Goal: Transaction & Acquisition: Purchase product/service

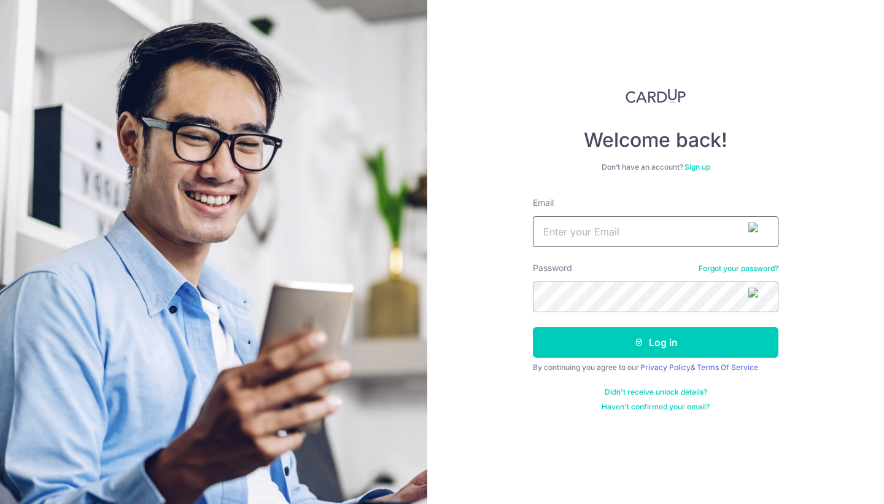
type input "jwsleng@gmail.com"
click at [656, 342] on button "Log in" at bounding box center [656, 342] width 246 height 31
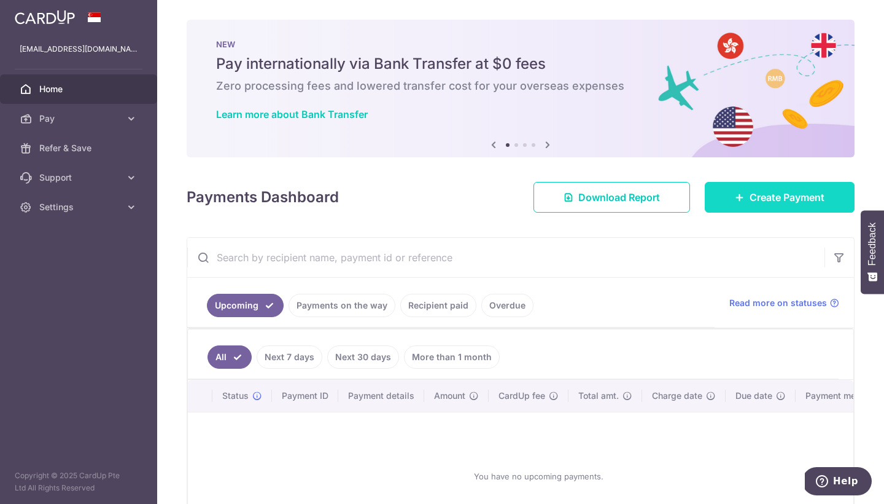
click at [775, 200] on div at bounding box center [446, 254] width 893 height 509
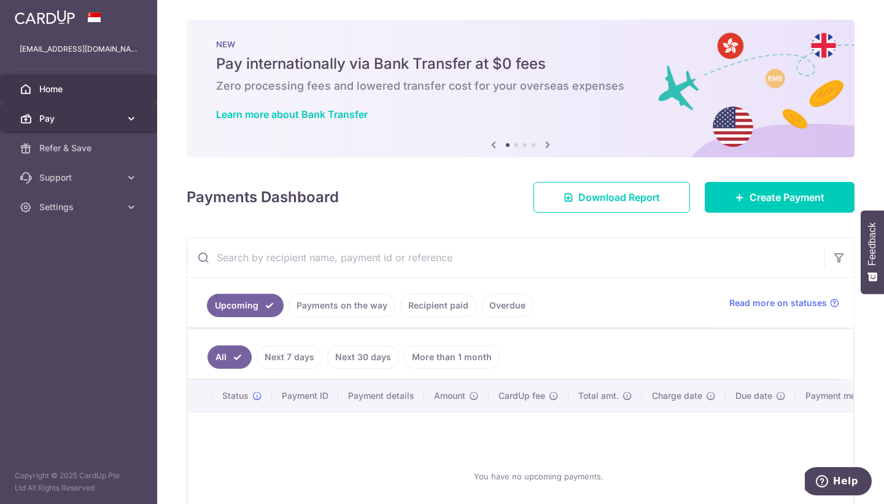
click at [88, 117] on span "Pay" at bounding box center [79, 118] width 81 height 12
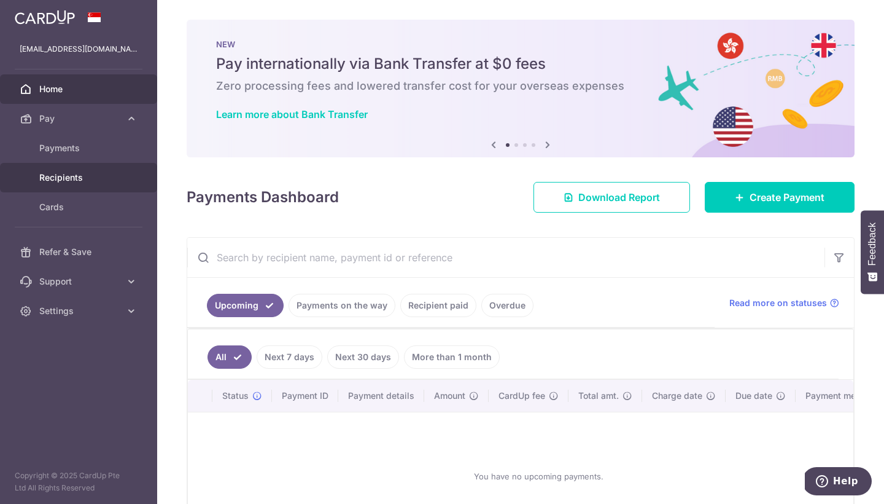
click at [69, 181] on span "Recipients" at bounding box center [79, 177] width 81 height 12
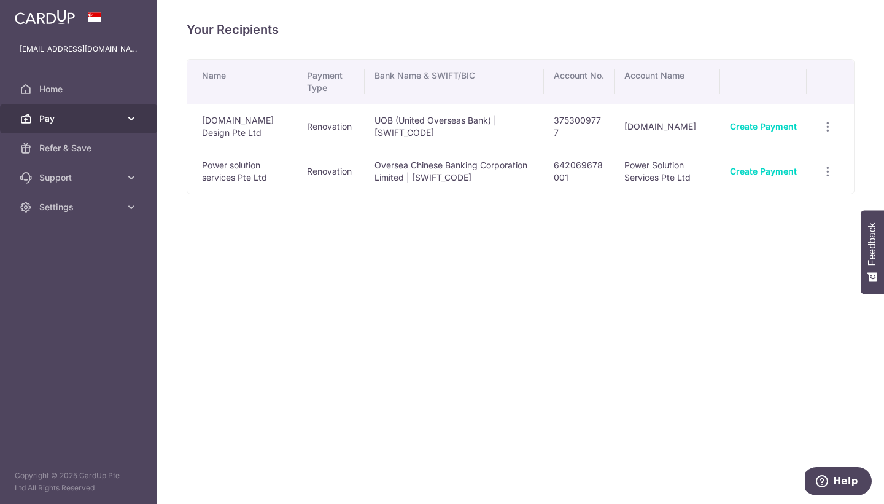
click at [95, 119] on span "Pay" at bounding box center [79, 118] width 81 height 12
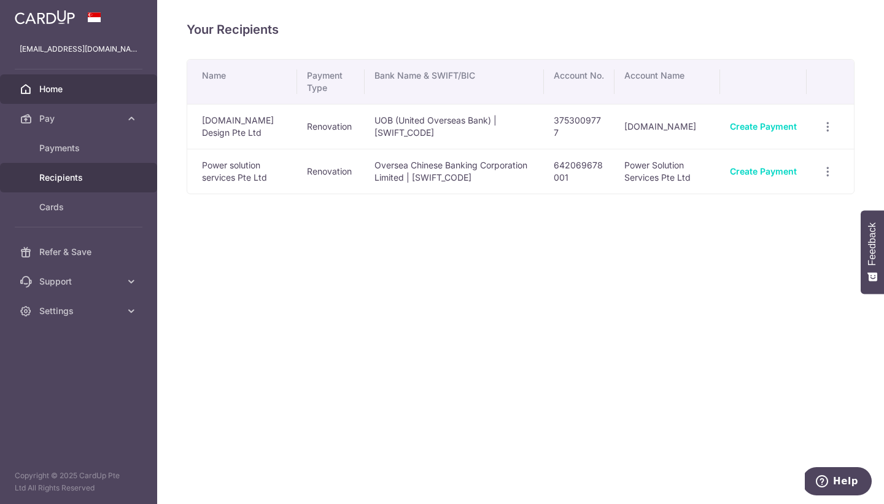
click at [51, 92] on span "Home" at bounding box center [79, 89] width 81 height 12
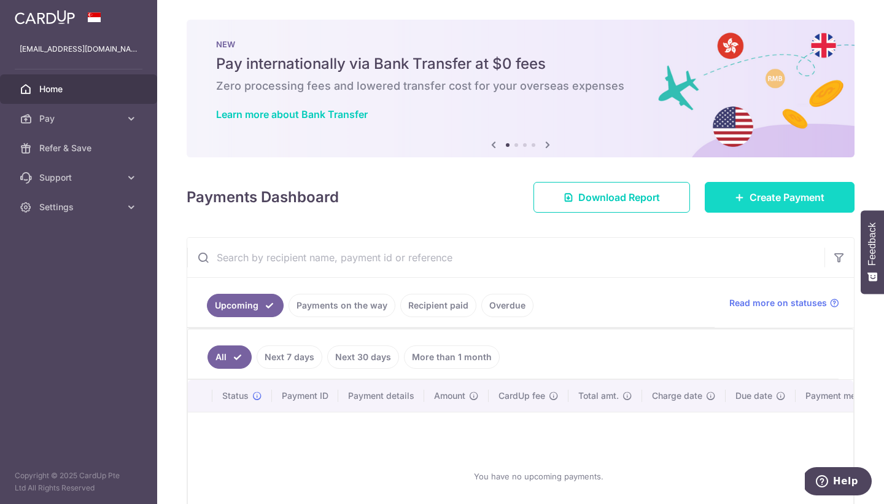
click at [779, 201] on span "Create Payment" at bounding box center [787, 197] width 75 height 15
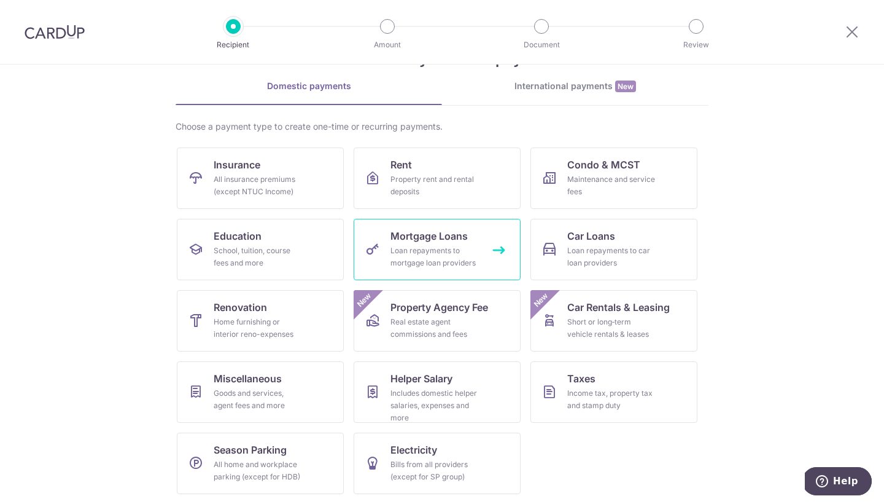
scroll to position [46, 0]
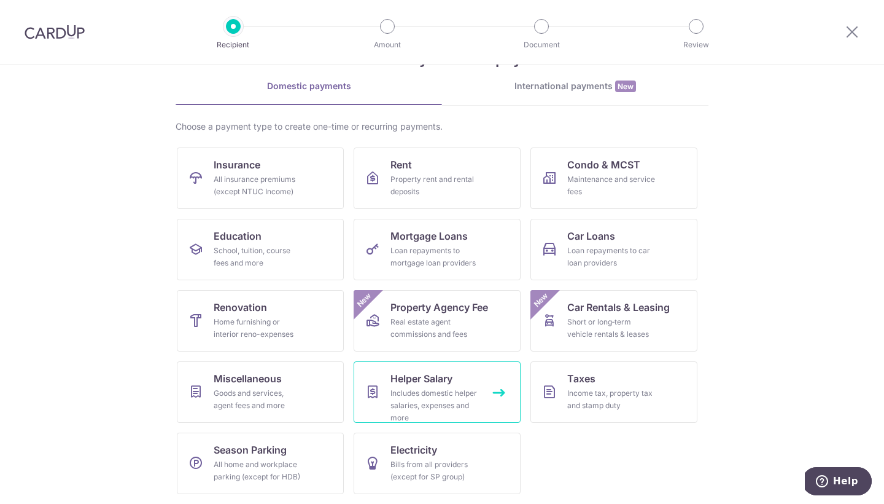
click at [437, 404] on div "Includes domestic helper salaries, expenses and more" at bounding box center [435, 405] width 88 height 37
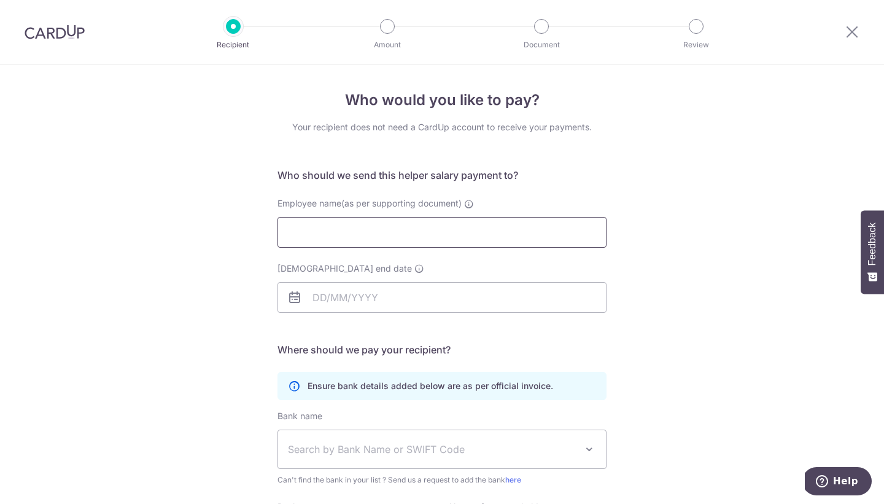
click at [386, 237] on input "Employee name(as per supporting document)" at bounding box center [442, 232] width 329 height 31
type input "[PERSON_NAME] [PERSON_NAME]"
click at [343, 290] on input "[DEMOGRAPHIC_DATA] end date" at bounding box center [442, 297] width 329 height 31
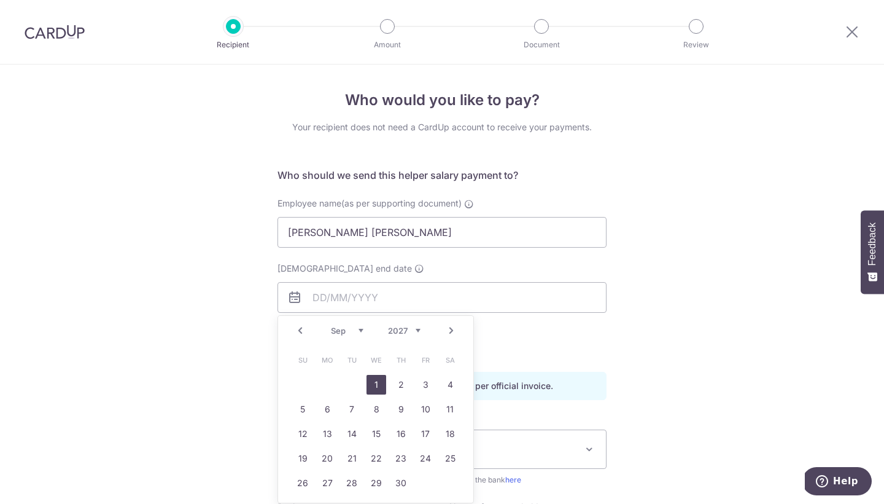
click at [376, 381] on link "1" at bounding box center [377, 385] width 20 height 20
type input "[DATE]"
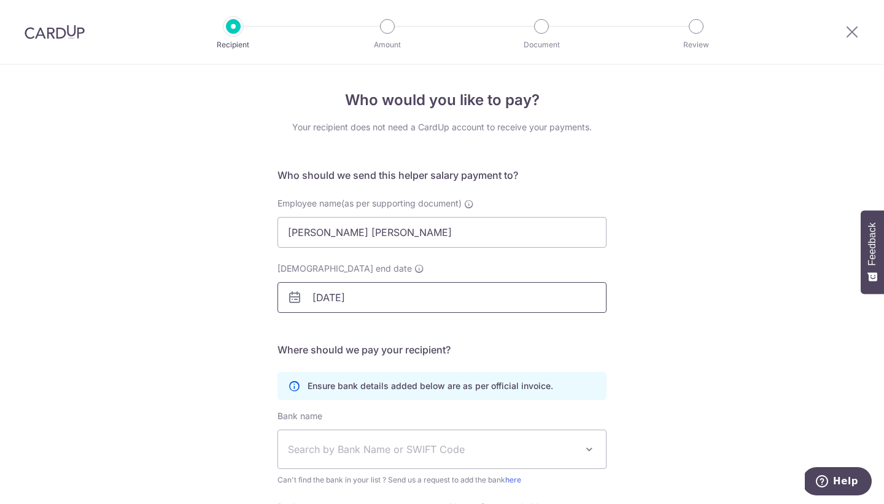
click at [367, 297] on input "[DATE]" at bounding box center [442, 297] width 329 height 31
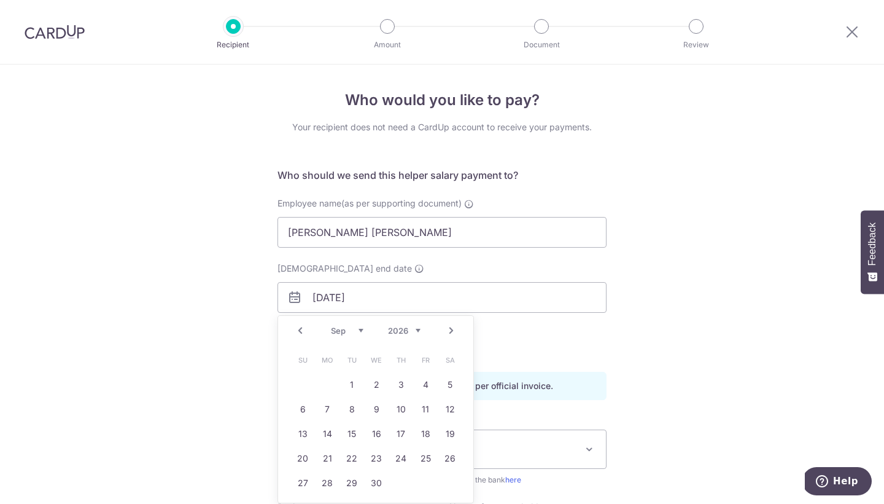
click at [516, 343] on h5 "Where should we pay your recipient?" at bounding box center [442, 349] width 329 height 15
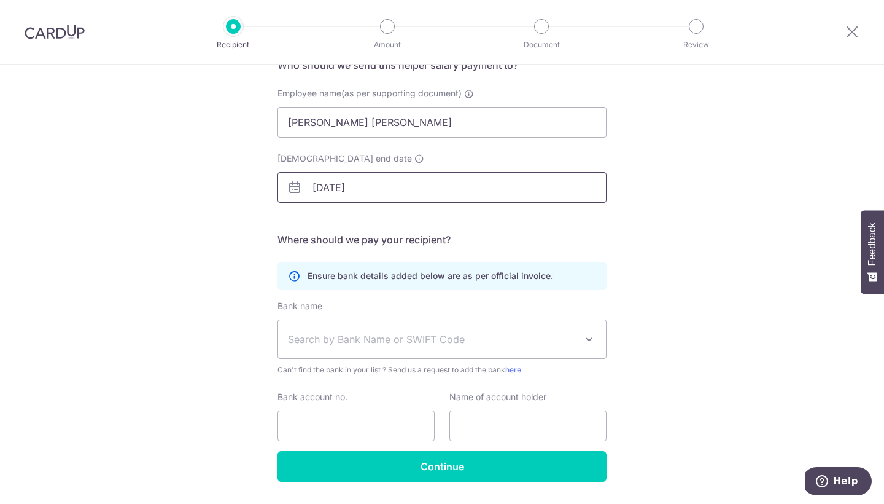
scroll to position [111, 0]
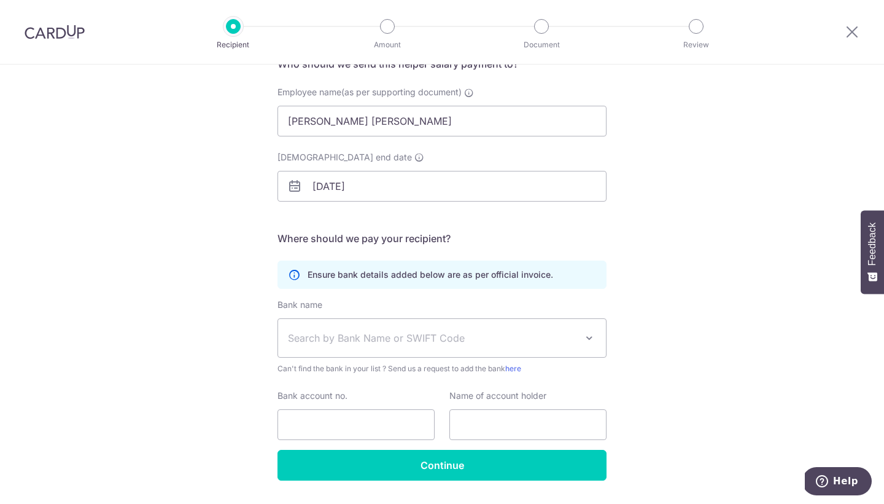
click at [380, 335] on span "Search by Bank Name or SWIFT Code" at bounding box center [432, 337] width 289 height 15
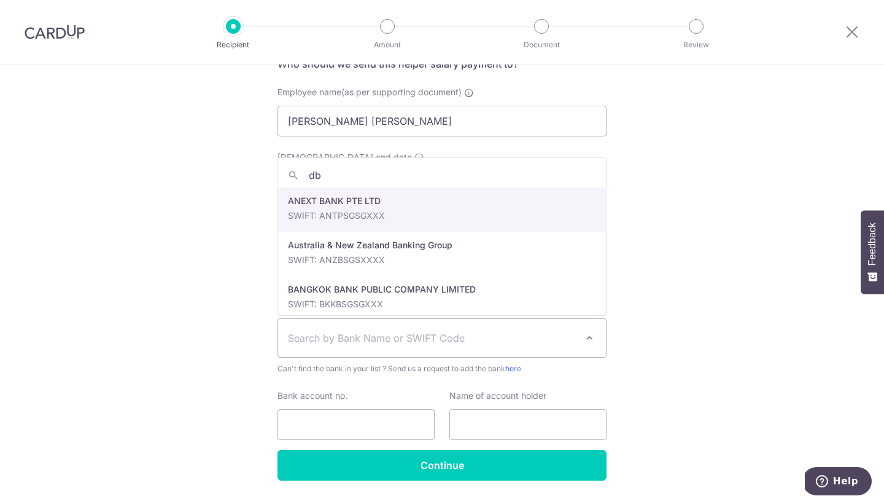
type input "dbs"
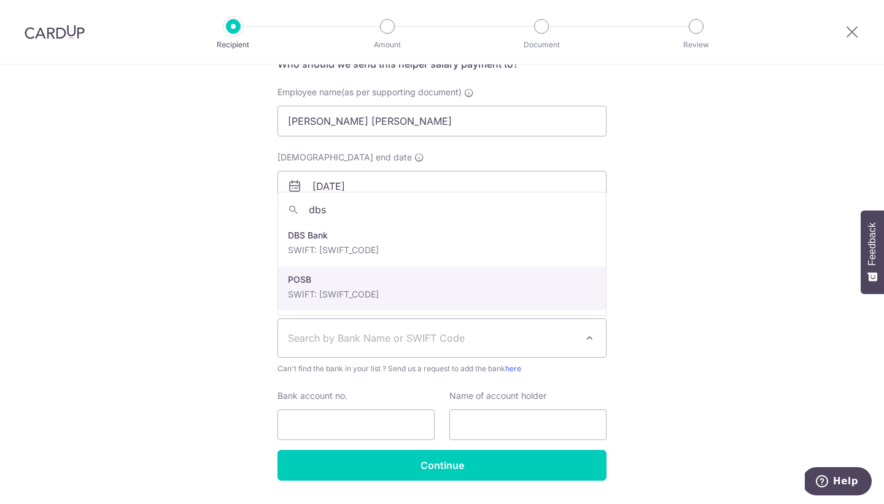
select select "19"
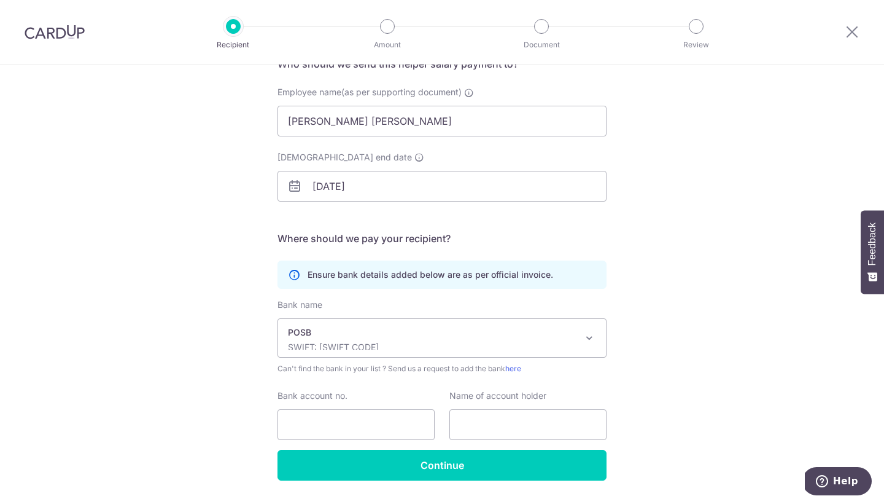
click at [367, 337] on p "POSB" at bounding box center [432, 332] width 289 height 12
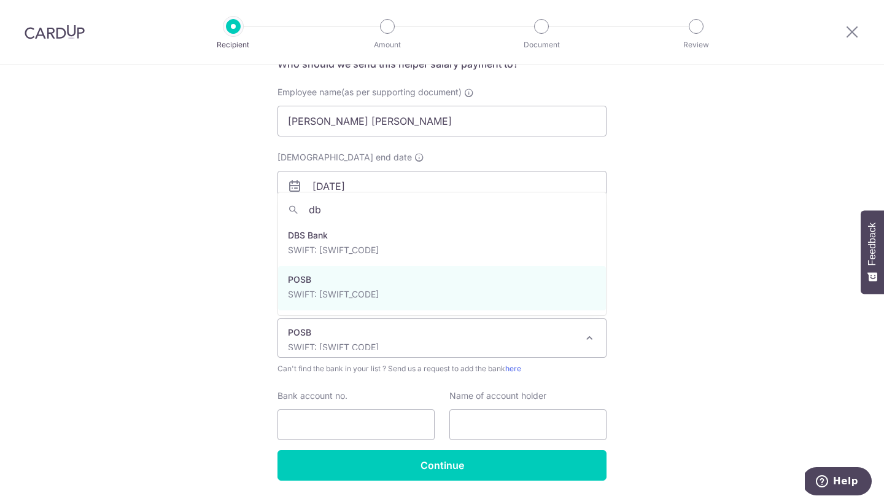
scroll to position [0, 0]
type input "dbs"
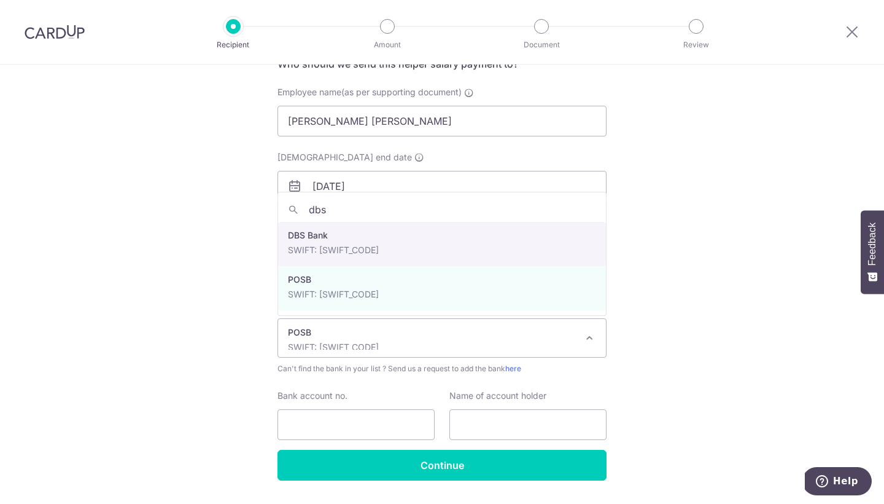
select select "6"
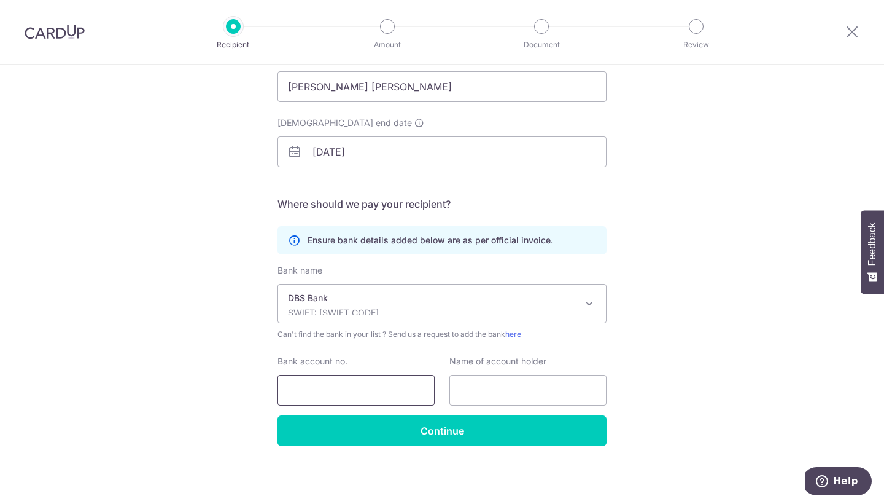
scroll to position [146, 0]
click at [327, 390] on input "Bank account no." at bounding box center [356, 390] width 157 height 31
paste input "438768130"
type input "438768130"
click at [508, 396] on input "text" at bounding box center [528, 390] width 157 height 31
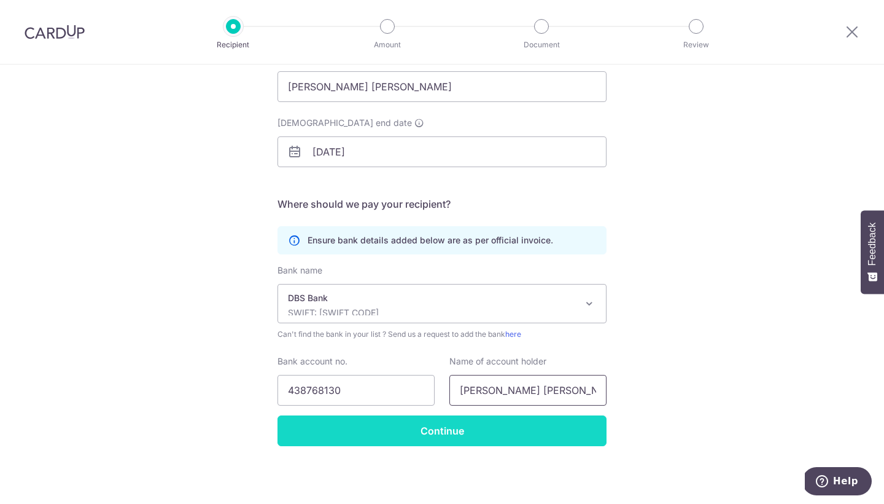
type input "[PERSON_NAME] [PERSON_NAME]"
click at [440, 434] on input "Continue" at bounding box center [442, 430] width 329 height 31
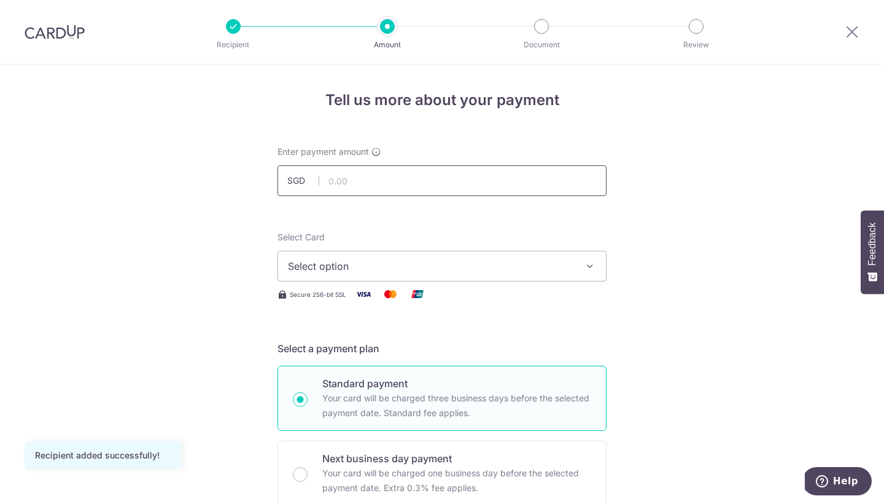
click at [403, 179] on input "text" at bounding box center [442, 180] width 329 height 31
type input "1,700.00"
click at [391, 260] on span "Select option" at bounding box center [431, 266] width 286 height 15
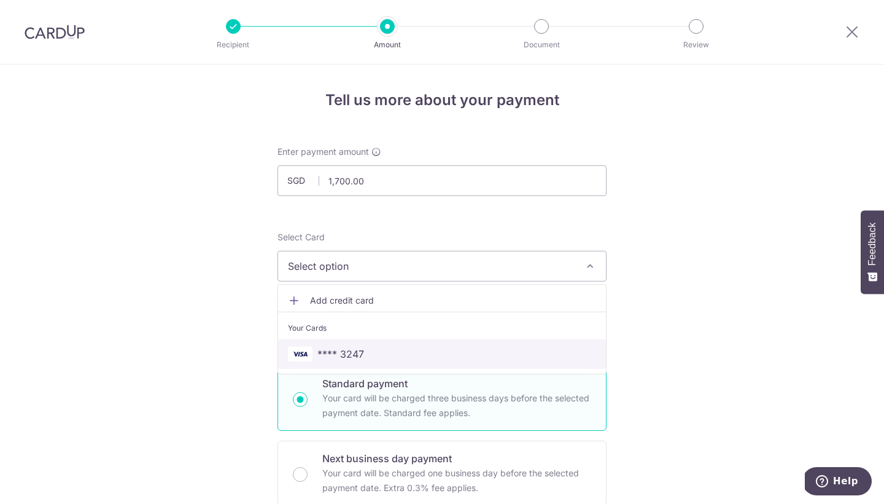
click at [374, 356] on span "**** 3247" at bounding box center [442, 353] width 308 height 15
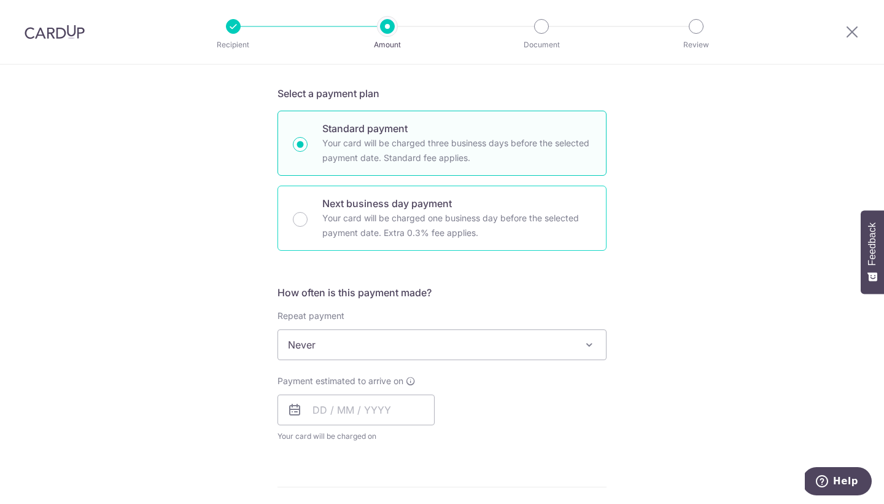
scroll to position [303, 0]
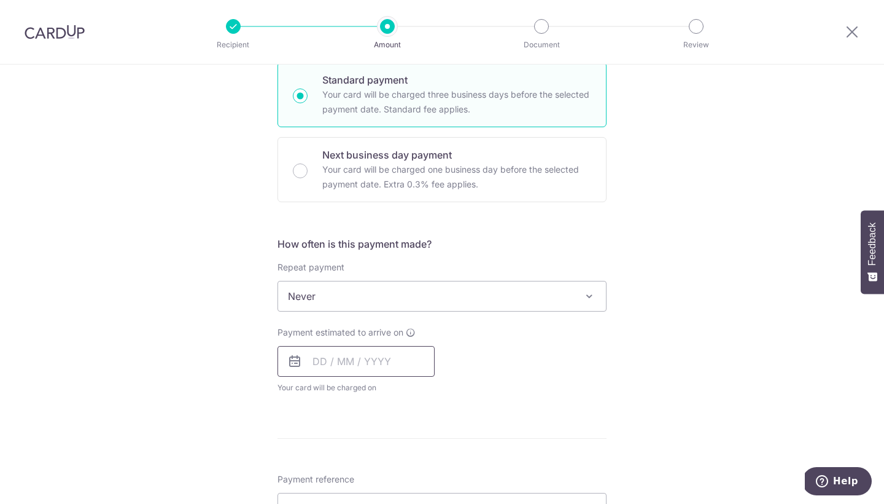
click at [324, 361] on input "text" at bounding box center [356, 361] width 157 height 31
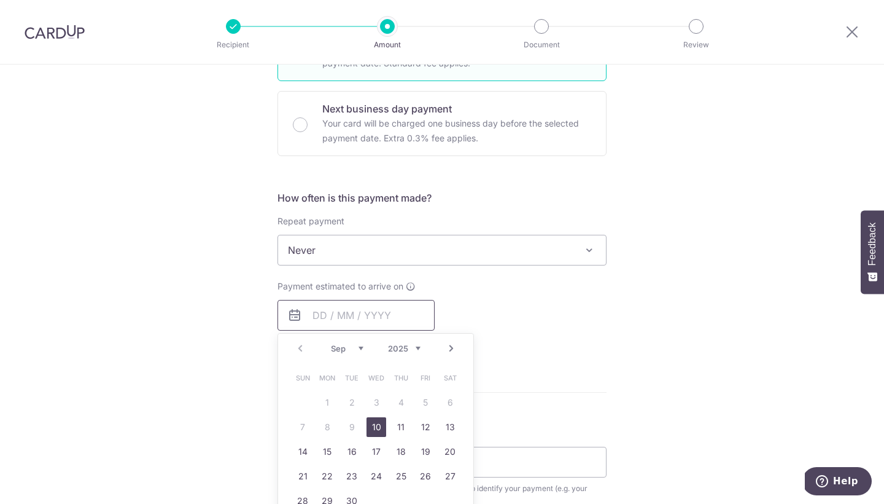
scroll to position [353, 0]
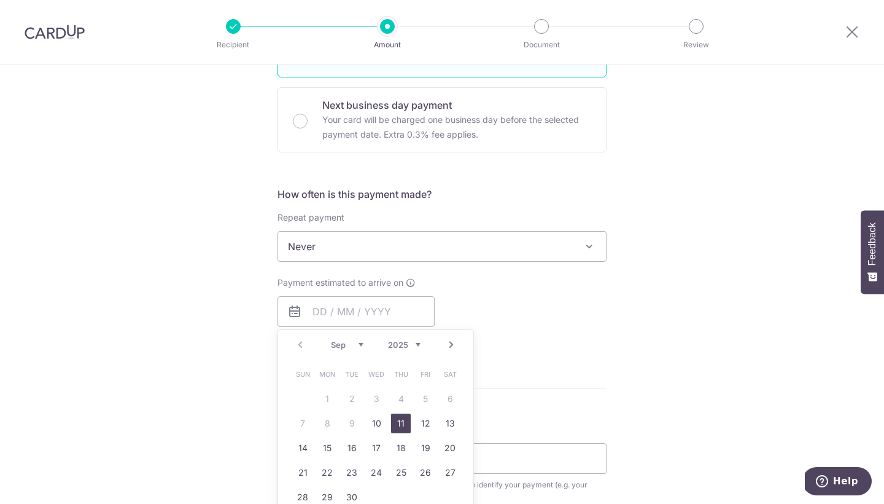
click at [397, 423] on link "11" at bounding box center [401, 423] width 20 height 20
type input "11/09/2025"
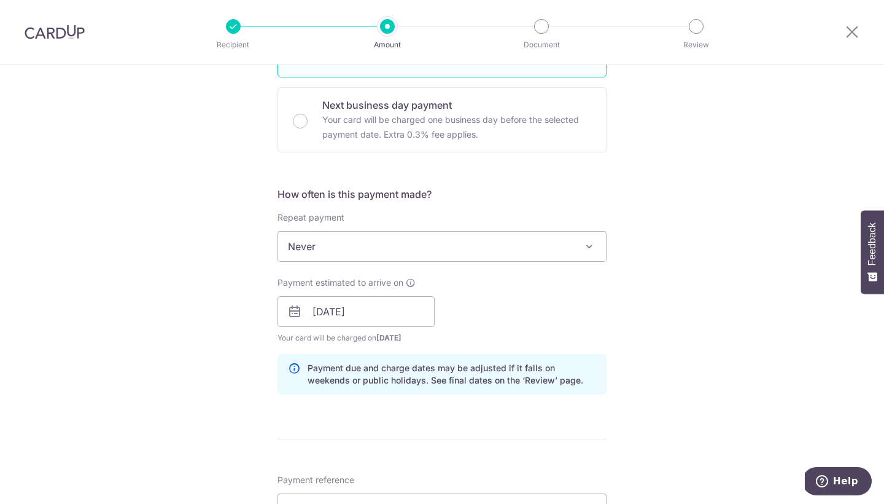
click at [581, 321] on div "Payment estimated to arrive on 11/09/2025 Prev Next Jan Feb Mar Apr May Jun Jul…" at bounding box center [442, 310] width 344 height 68
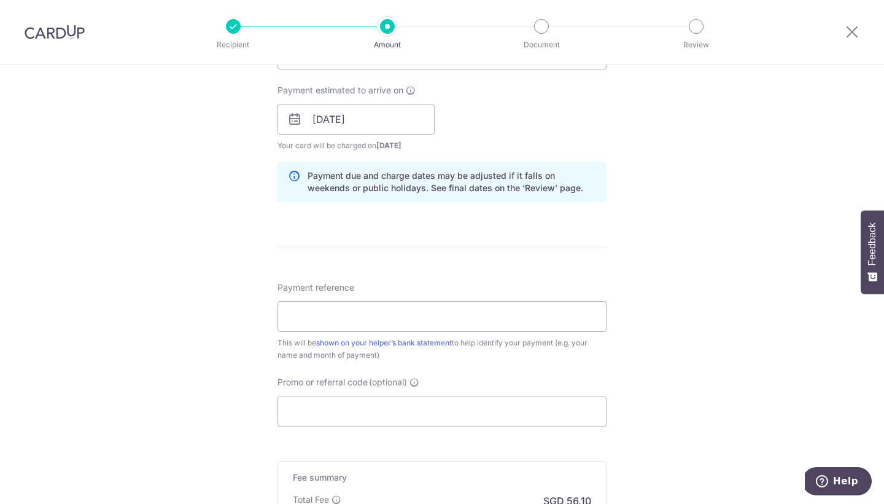
scroll to position [583, 0]
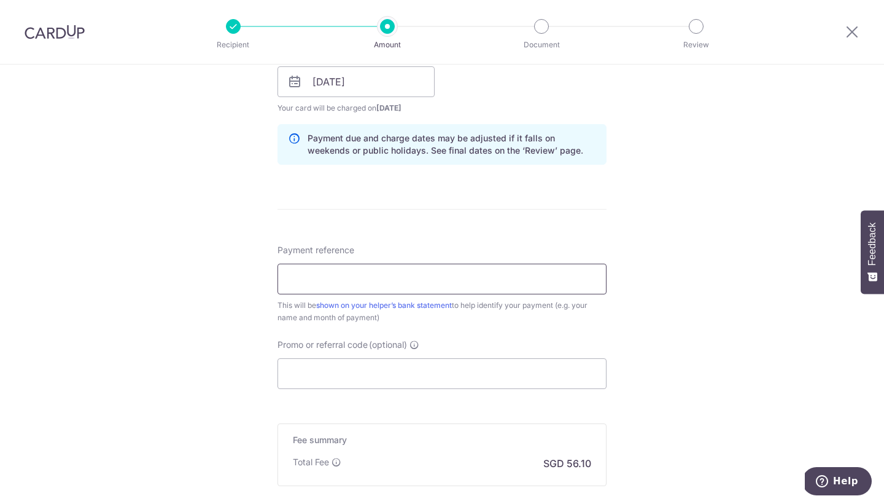
click at [513, 271] on input "Payment reference" at bounding box center [442, 278] width 329 height 31
drag, startPoint x: 326, startPoint y: 278, endPoint x: 253, endPoint y: 281, distance: 72.5
click at [253, 281] on div "Tell us more about your payment Enter payment amount SGD 1,700.00 1700.00 Recip…" at bounding box center [442, 62] width 884 height 1161
type input "Elvira's Salary for August and Sept"
click at [577, 329] on div "Payment reference Elvira's Salary for August and Sept 35/35 This will be shown …" at bounding box center [442, 316] width 329 height 145
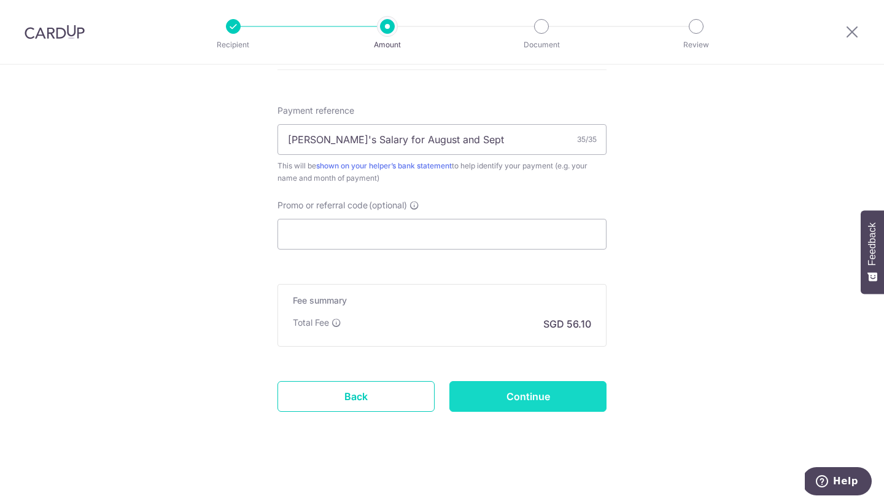
scroll to position [722, 0]
click at [530, 399] on input "Continue" at bounding box center [528, 396] width 157 height 31
type input "Create Schedule"
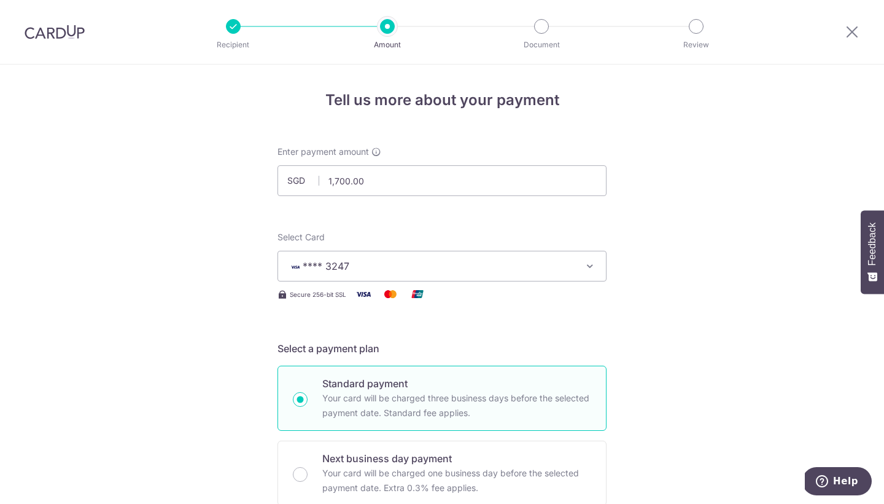
scroll to position [740, 0]
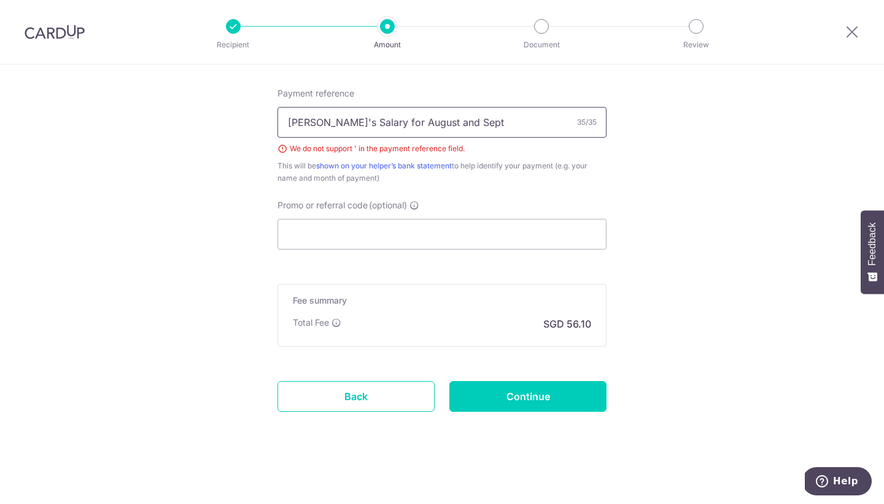
click at [322, 120] on input "[PERSON_NAME]'s Salary for August and Sept" at bounding box center [442, 122] width 329 height 31
type input "[PERSON_NAME] for August and Sept"
click at [515, 396] on input "Continue" at bounding box center [528, 396] width 157 height 31
type input "Create Schedule"
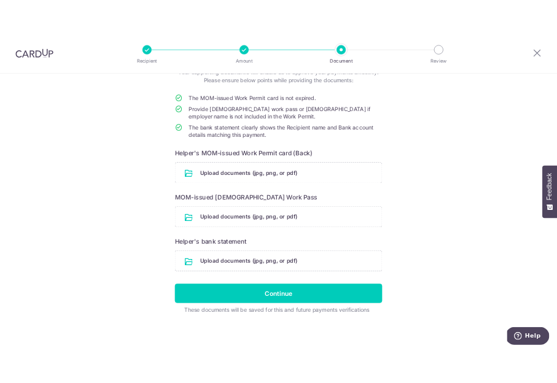
scroll to position [89, 0]
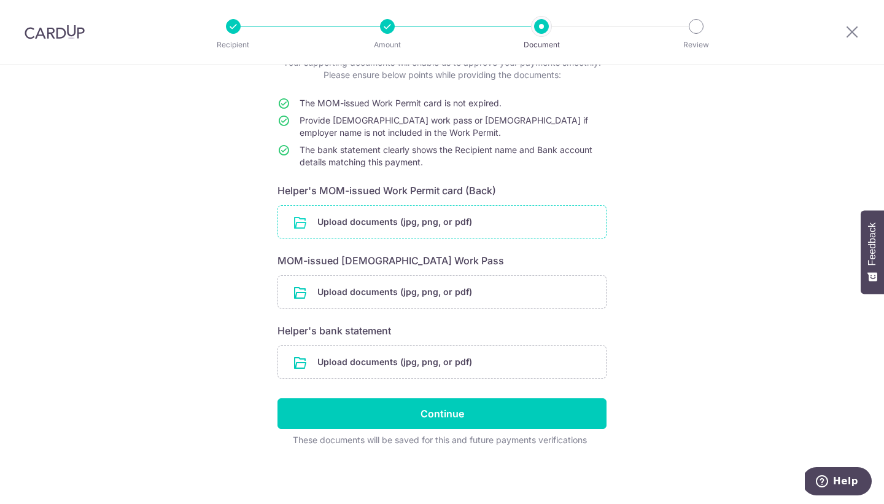
click at [454, 223] on input "file" at bounding box center [442, 222] width 328 height 32
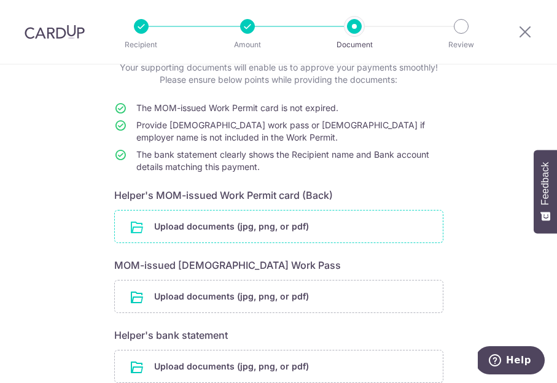
click at [260, 224] on input "file" at bounding box center [279, 227] width 328 height 32
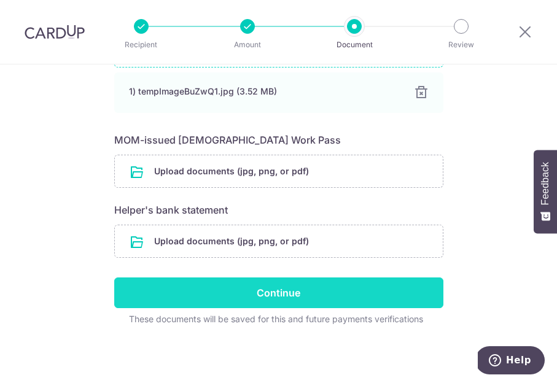
scroll to position [265, 0]
click at [291, 286] on input "Continue" at bounding box center [278, 293] width 329 height 31
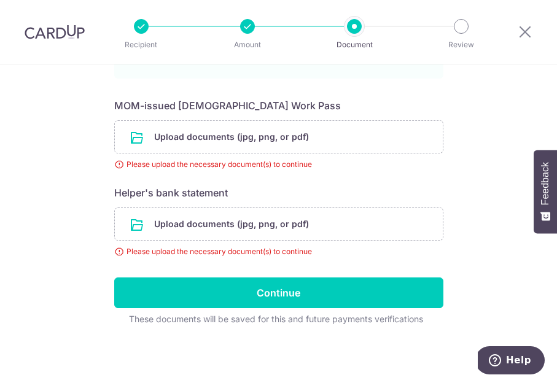
scroll to position [440, 0]
click at [217, 138] on input "file" at bounding box center [279, 137] width 328 height 32
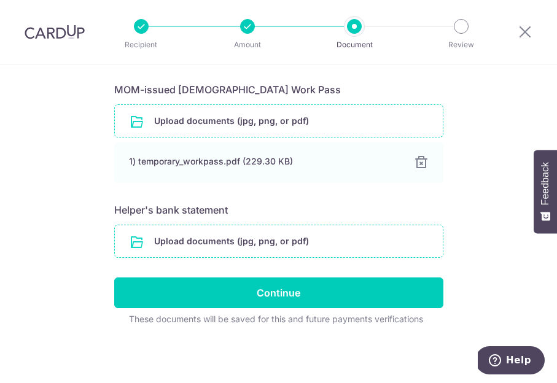
scroll to position [456, 0]
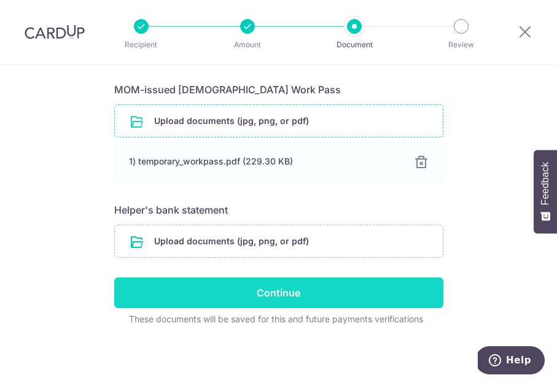
click at [295, 297] on input "Continue" at bounding box center [278, 293] width 329 height 31
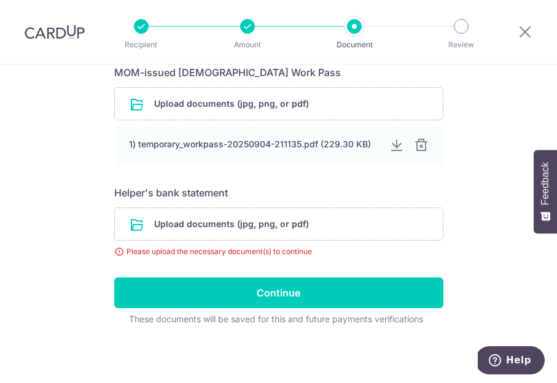
scroll to position [518, 0]
click at [264, 227] on input "file" at bounding box center [279, 224] width 328 height 32
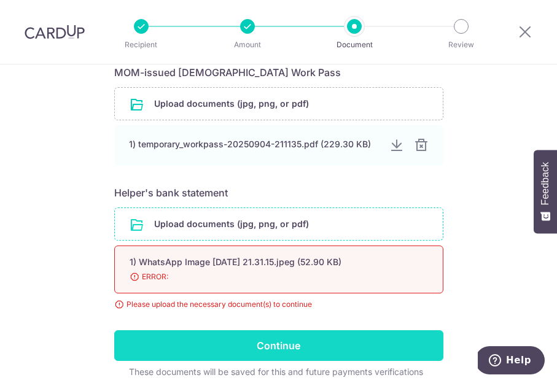
click at [283, 353] on input "Continue" at bounding box center [278, 345] width 329 height 31
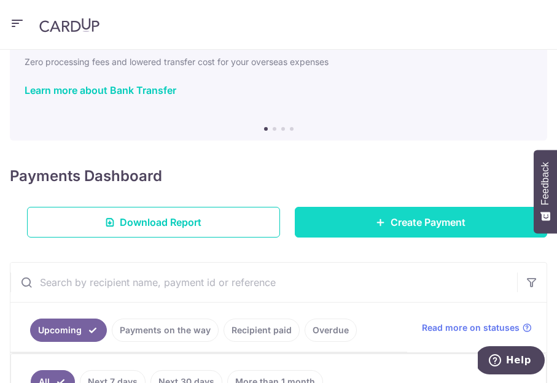
click at [417, 220] on span "Create Payment" at bounding box center [428, 222] width 75 height 15
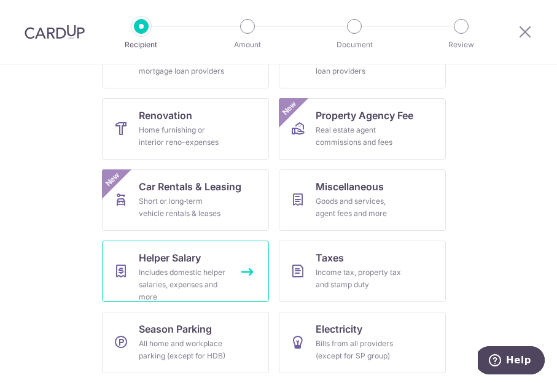
scroll to position [309, 0]
click at [193, 267] on div "Includes domestic helper salaries, expenses and more" at bounding box center [183, 285] width 88 height 37
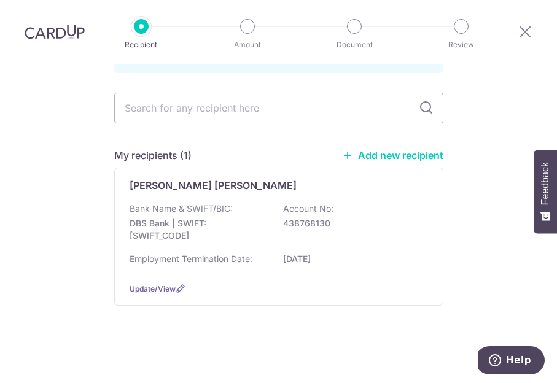
scroll to position [98, 0]
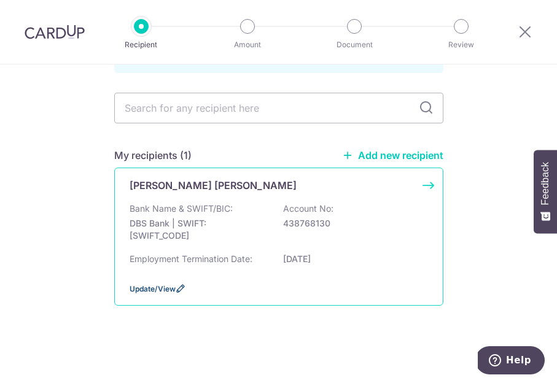
click at [156, 291] on span "Update/View" at bounding box center [153, 288] width 46 height 9
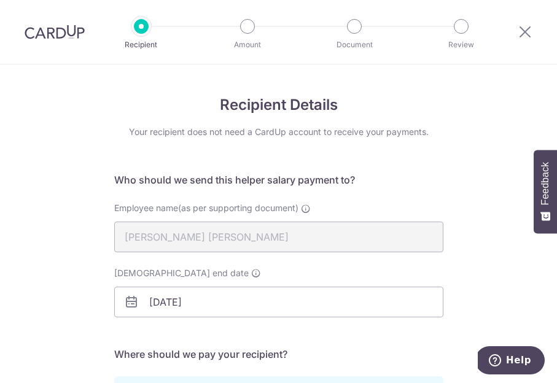
scroll to position [254, 0]
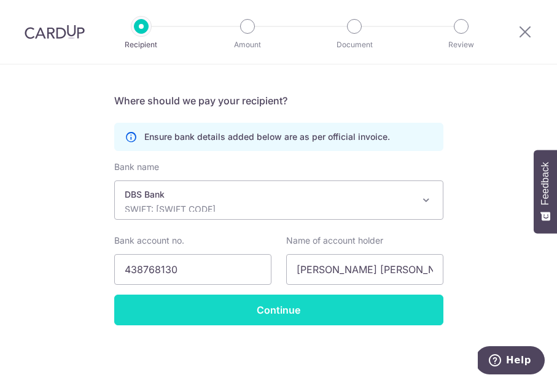
click at [287, 311] on input "Continue" at bounding box center [278, 310] width 329 height 31
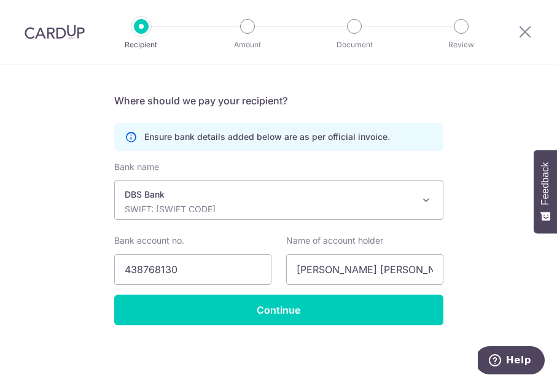
scroll to position [254, 0]
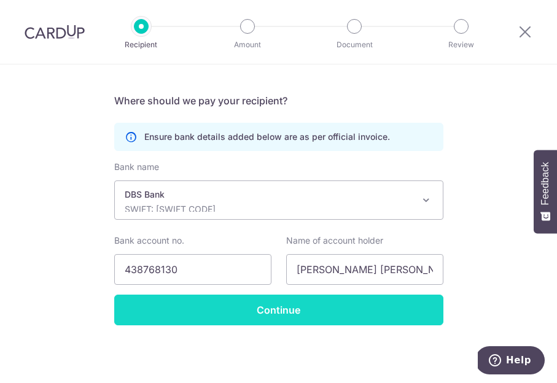
click at [293, 310] on input "Continue" at bounding box center [278, 310] width 329 height 31
click at [295, 310] on input "Continue" at bounding box center [278, 310] width 329 height 31
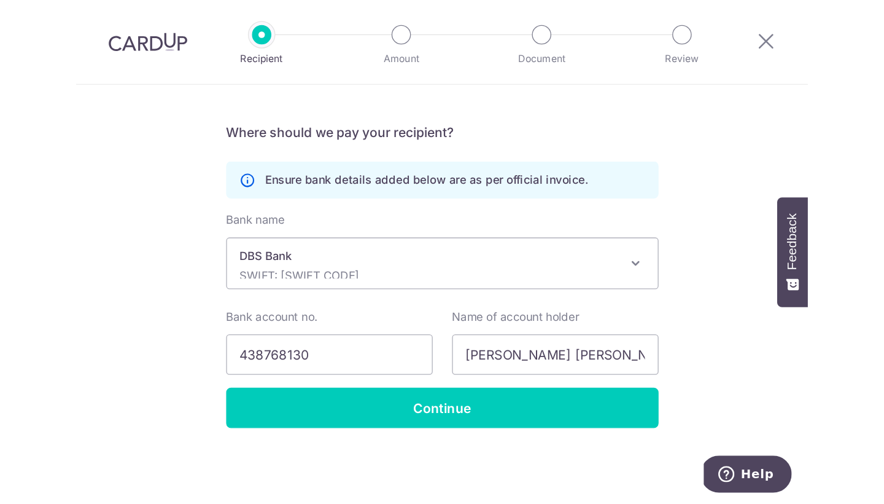
scroll to position [254, 0]
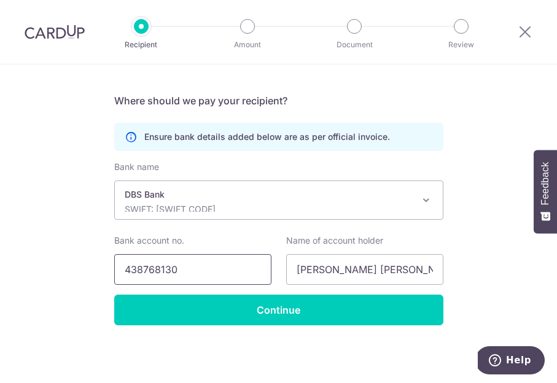
click at [233, 265] on input "438768130" at bounding box center [192, 269] width 157 height 31
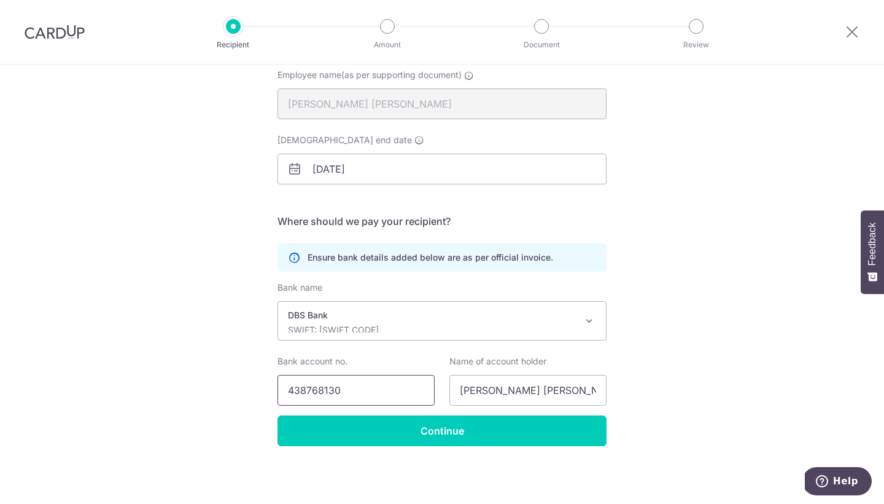
scroll to position [128, 0]
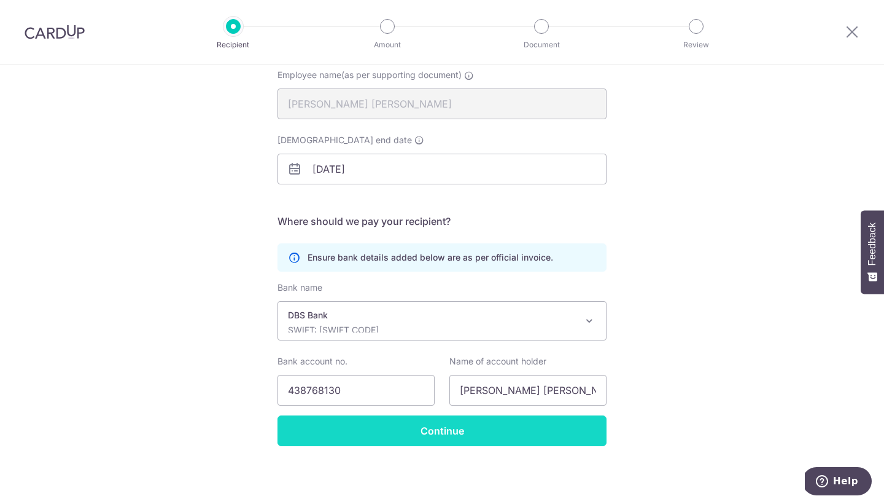
click at [448, 383] on input "Continue" at bounding box center [442, 430] width 329 height 31
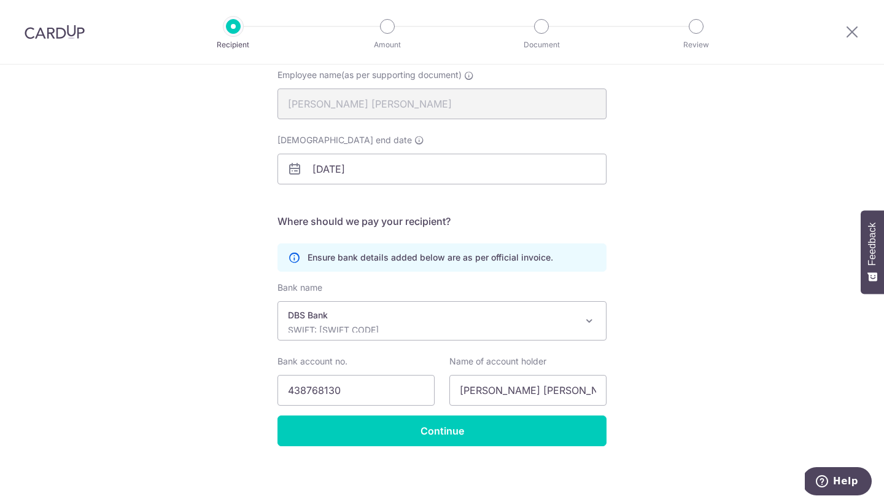
scroll to position [128, 0]
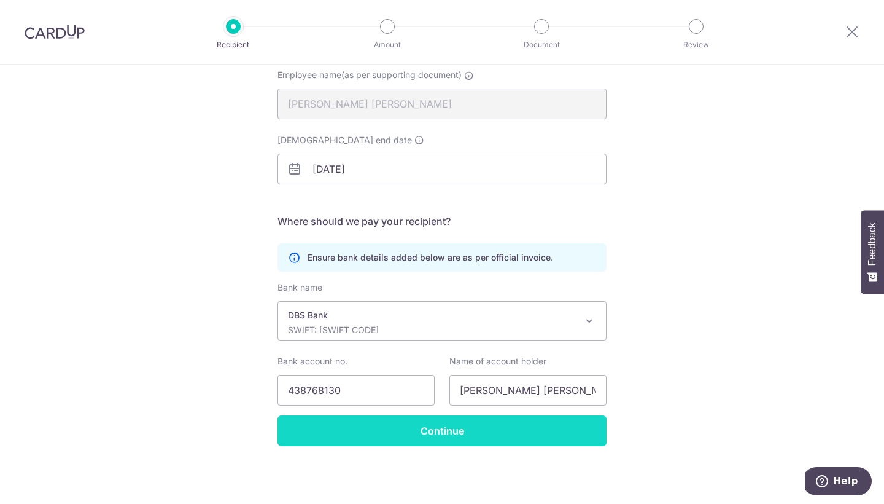
click at [453, 432] on input "Continue" at bounding box center [442, 430] width 329 height 31
click at [450, 429] on input "Continue" at bounding box center [442, 430] width 329 height 31
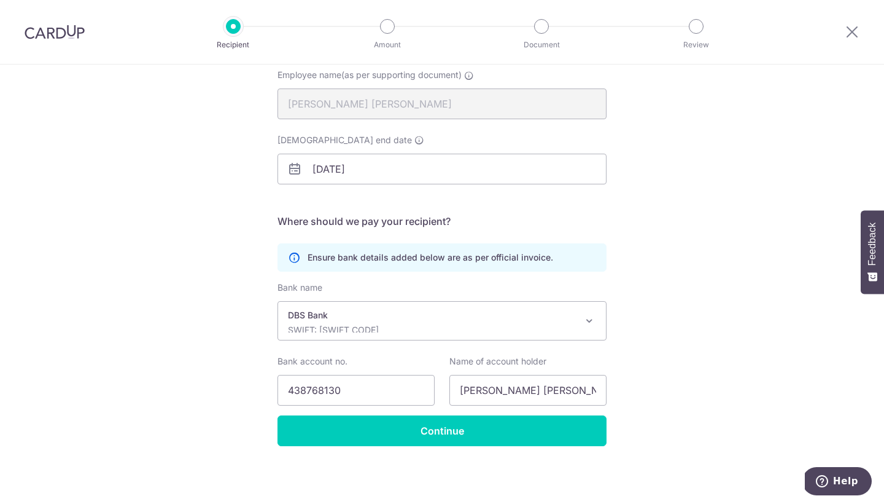
scroll to position [128, 0]
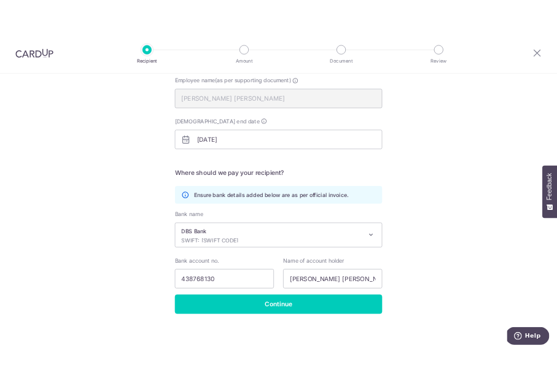
scroll to position [128, 0]
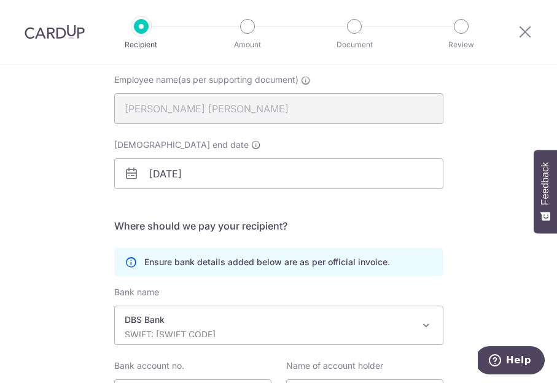
click at [426, 322] on span at bounding box center [426, 325] width 15 height 15
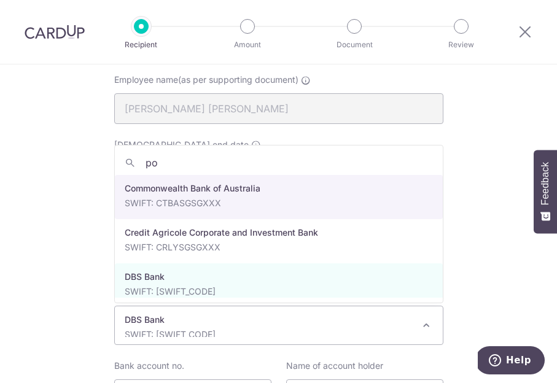
scroll to position [0, 0]
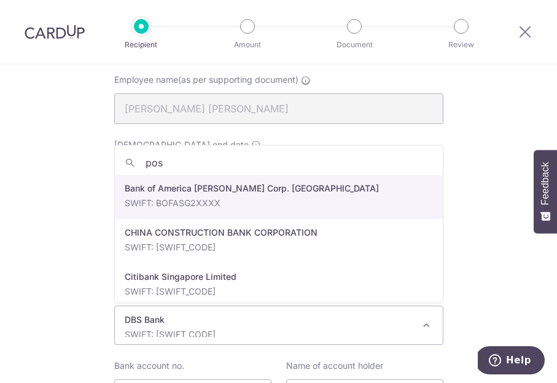
type input "posb"
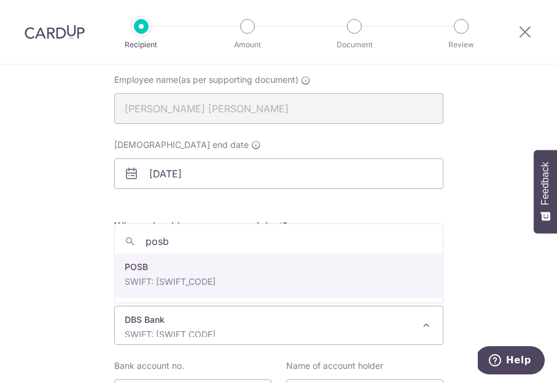
select select "19"
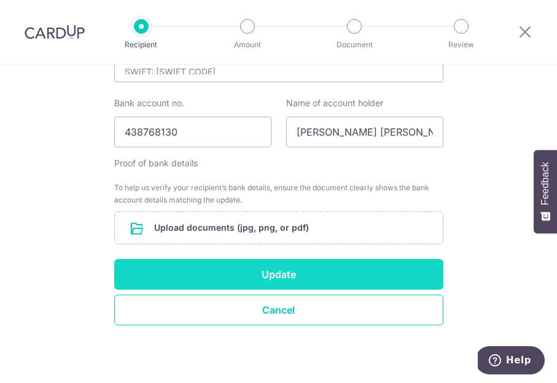
scroll to position [391, 0]
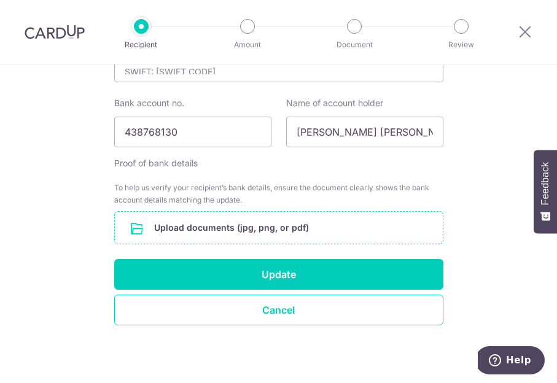
click at [271, 231] on input "file" at bounding box center [279, 228] width 328 height 32
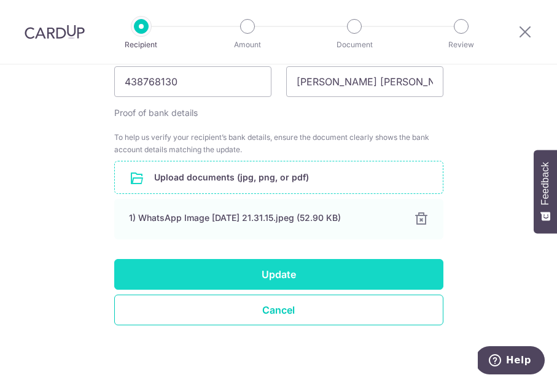
scroll to position [442, 0]
click at [285, 270] on button "Update" at bounding box center [278, 274] width 329 height 31
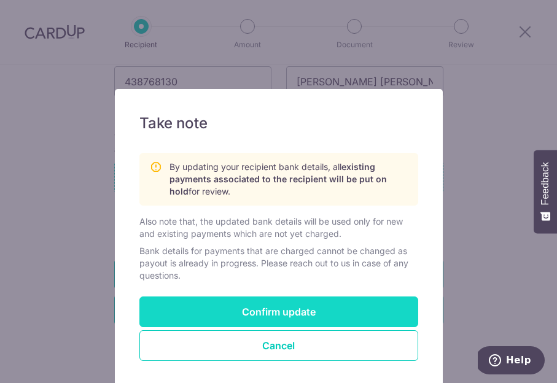
click at [303, 315] on button "Confirm update" at bounding box center [278, 312] width 279 height 31
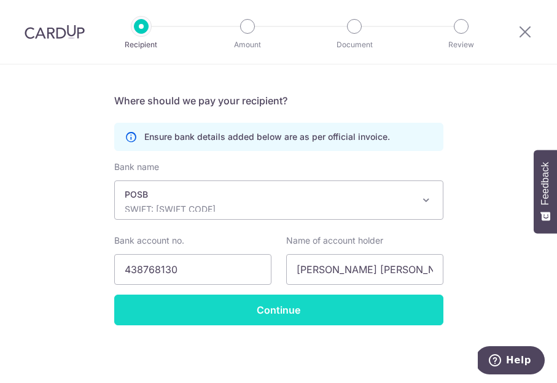
scroll to position [254, 0]
click at [291, 311] on input "Continue" at bounding box center [278, 310] width 329 height 31
click at [284, 310] on input "Continue" at bounding box center [278, 310] width 329 height 31
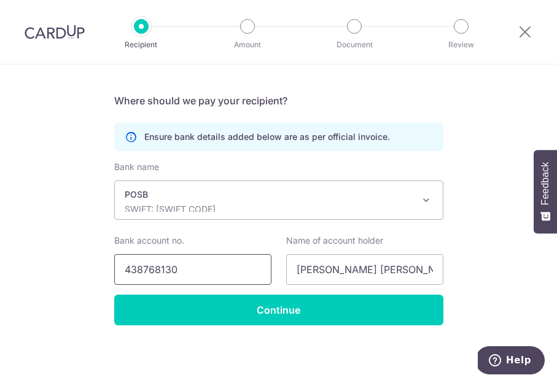
scroll to position [254, 0]
click at [227, 272] on input "438768130" at bounding box center [192, 269] width 157 height 31
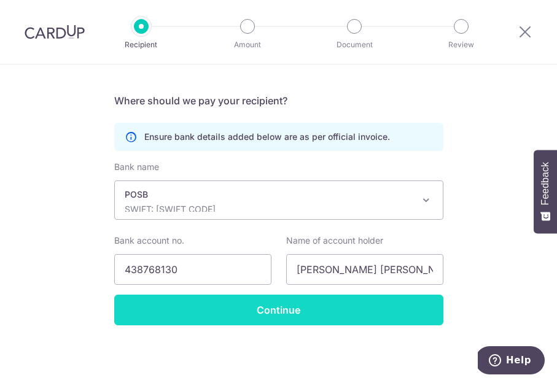
click at [273, 310] on input "Continue" at bounding box center [278, 310] width 329 height 31
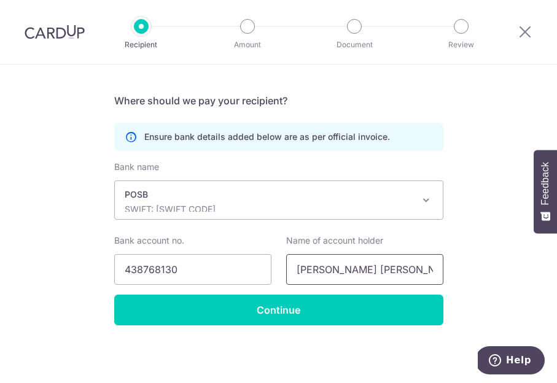
scroll to position [254, 0]
click at [524, 29] on icon at bounding box center [525, 31] width 15 height 15
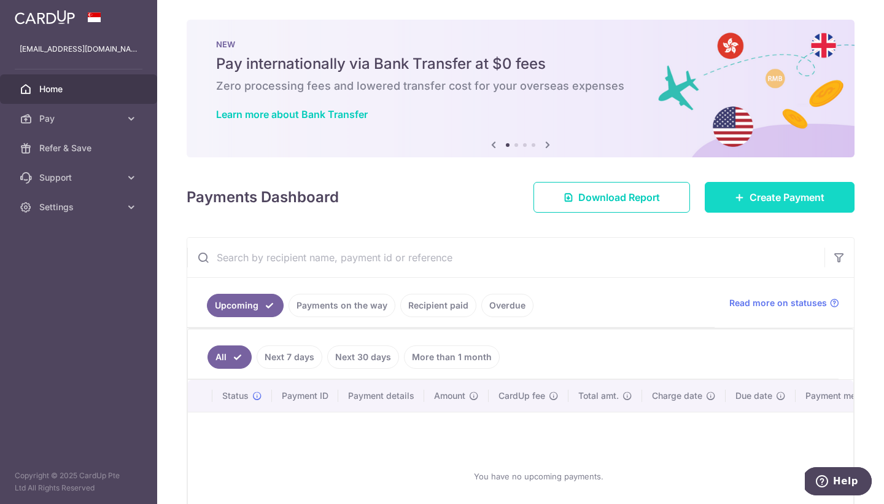
click at [556, 205] on link "Create Payment" at bounding box center [780, 197] width 150 height 31
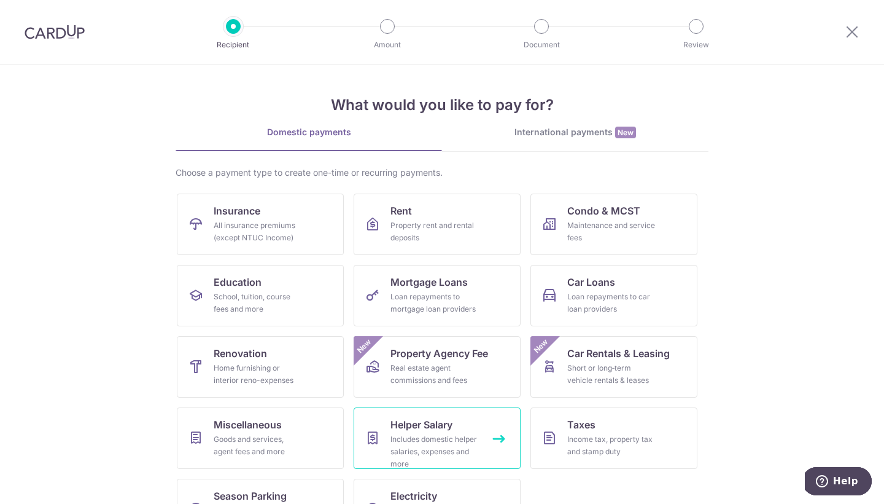
click at [432, 383] on span "Helper Salary" at bounding box center [422, 424] width 62 height 15
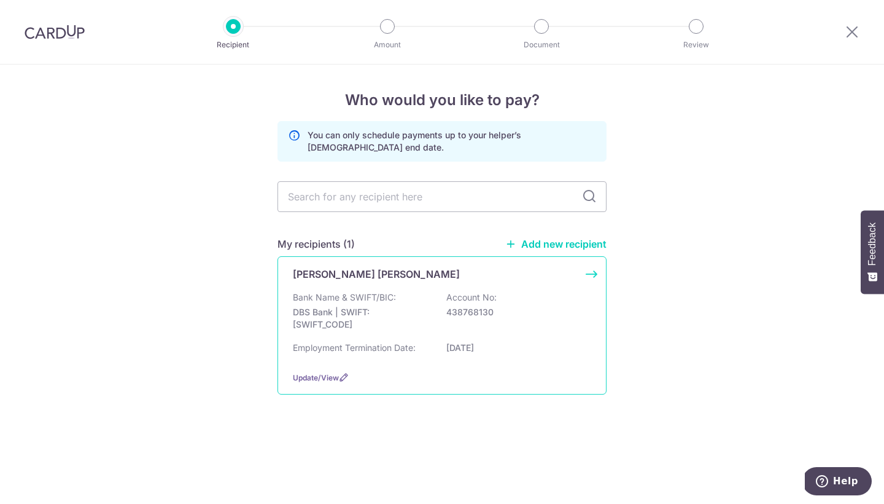
click at [593, 270] on div "[PERSON_NAME] [PERSON_NAME] Bank Name & SWIFT/BIC: DBS Bank | SWIFT: [SWIFT_COD…" at bounding box center [442, 325] width 329 height 138
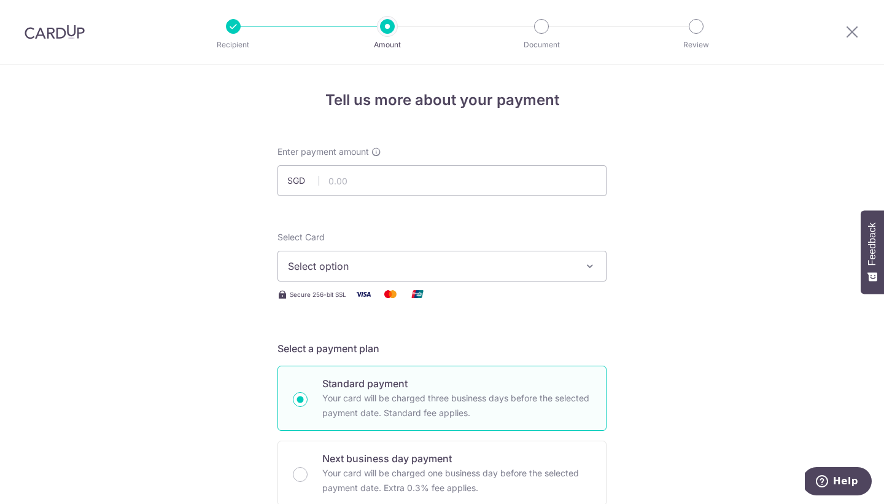
scroll to position [19, 0]
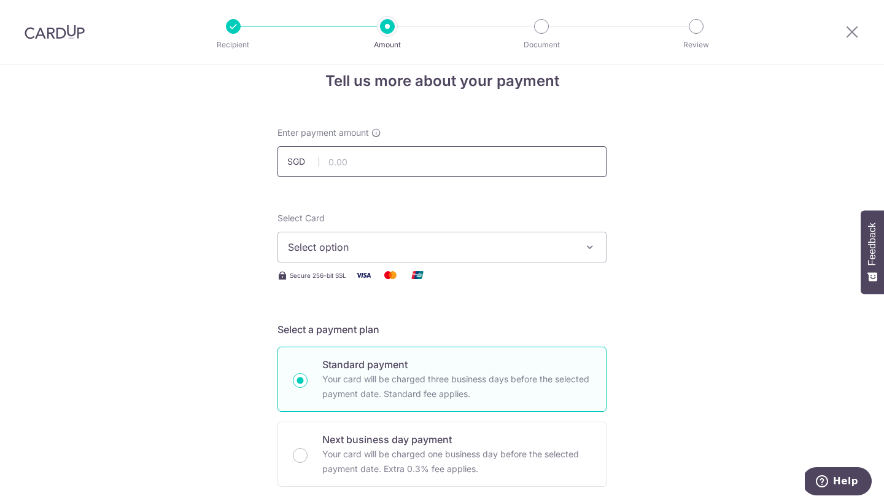
click at [388, 165] on input "text" at bounding box center [442, 161] width 329 height 31
type input "1,700.00"
click at [391, 244] on span "Select option" at bounding box center [431, 247] width 286 height 15
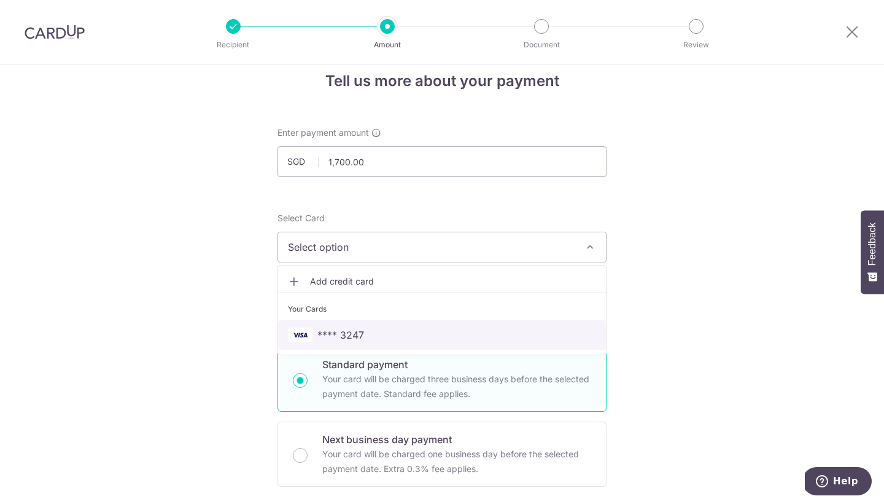
click at [392, 327] on link "**** 3247" at bounding box center [442, 334] width 328 height 29
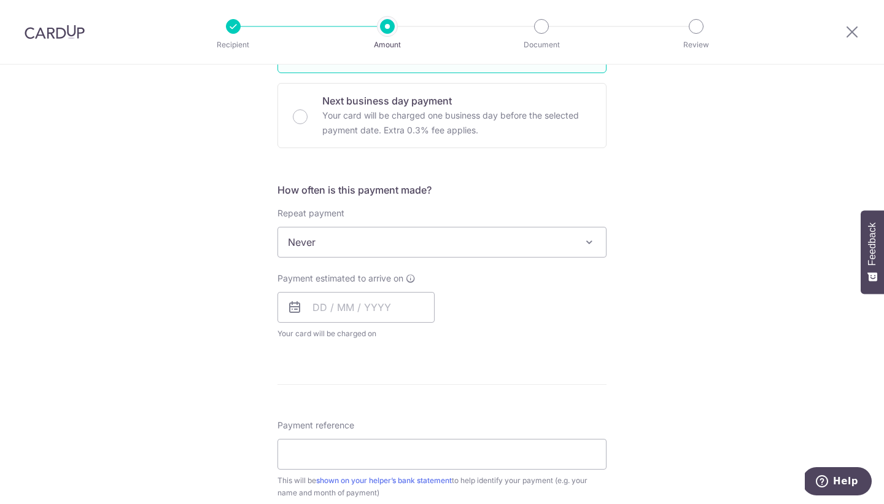
scroll to position [370, 0]
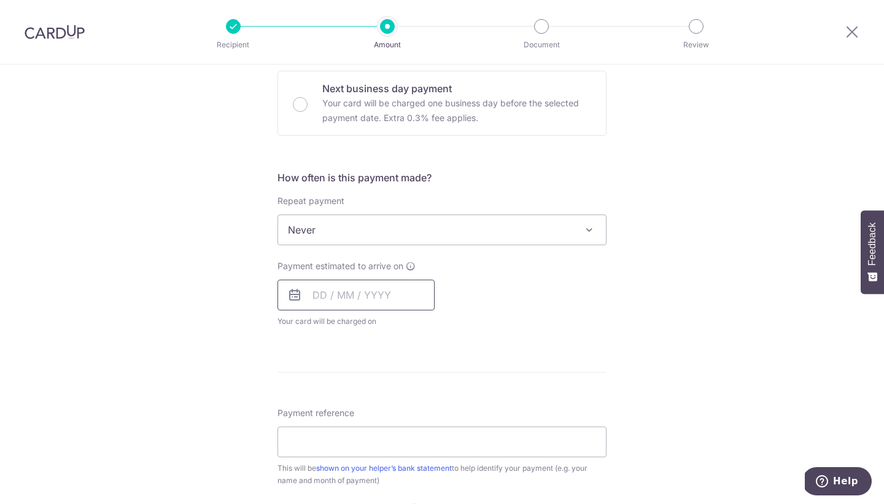
click at [378, 294] on input "text" at bounding box center [356, 294] width 157 height 31
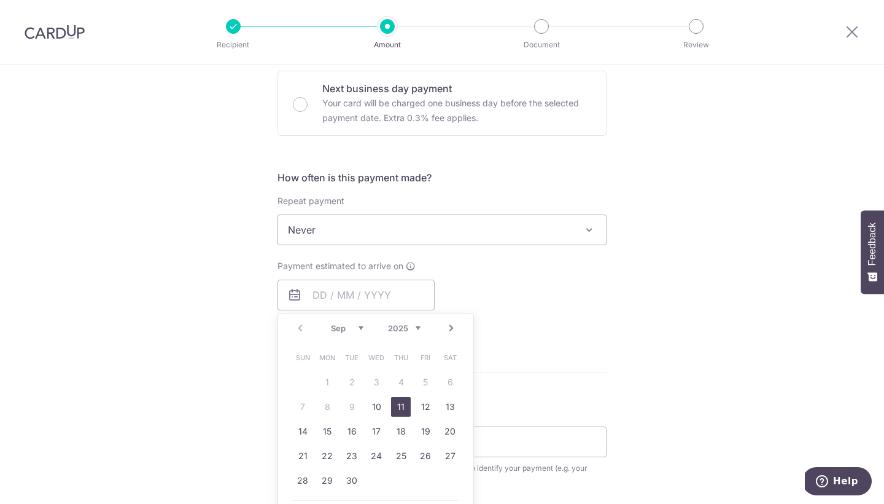
click at [404, 408] on link "11" at bounding box center [401, 407] width 20 height 20
type input "[DATE]"
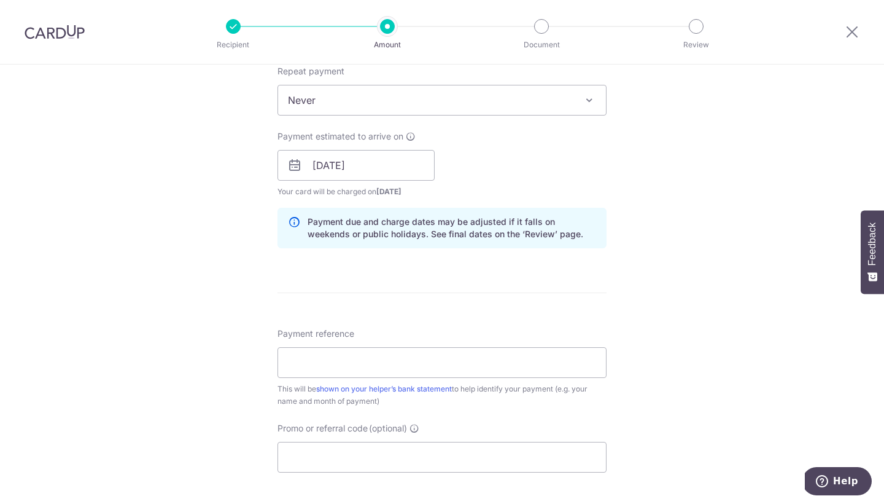
scroll to position [599, 0]
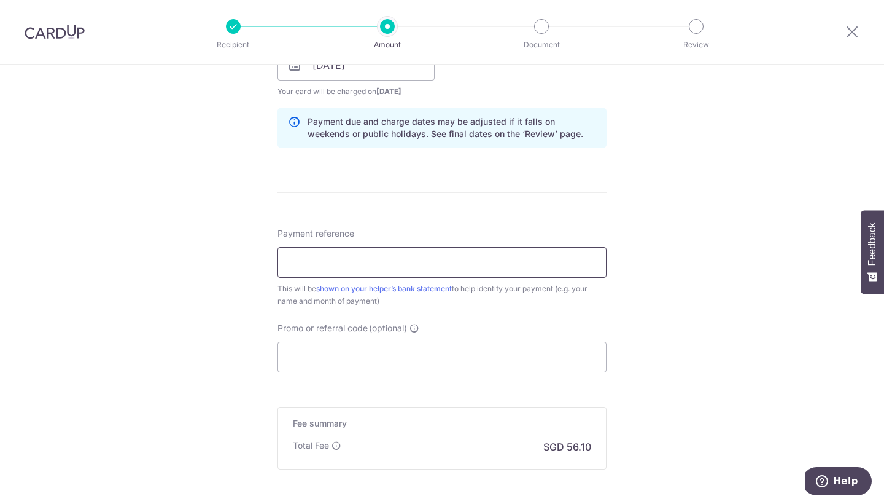
click at [502, 264] on input "Payment reference" at bounding box center [442, 262] width 329 height 31
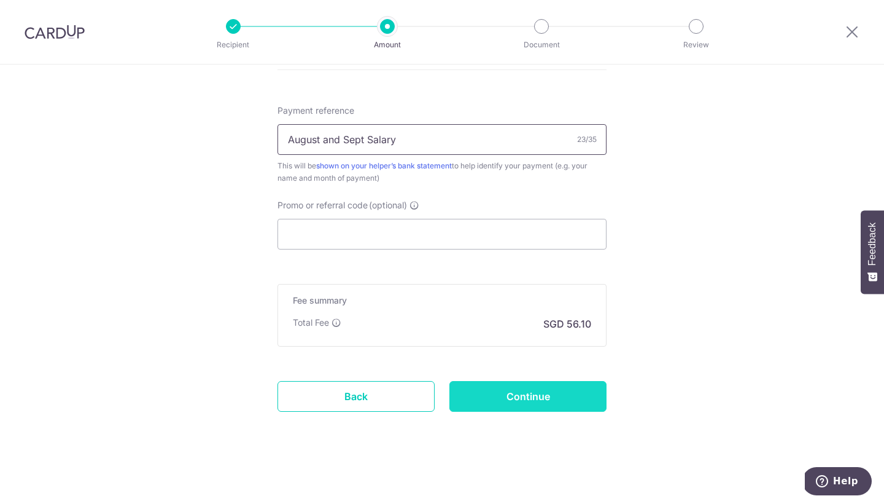
scroll to position [722, 0]
type input "August and Sept Salary"
click at [536, 400] on input "Continue" at bounding box center [528, 396] width 157 height 31
type input "Create Schedule"
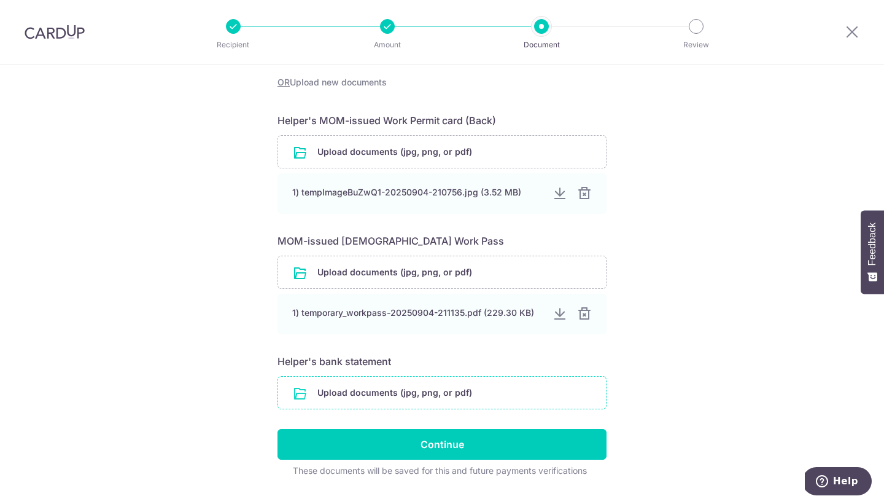
scroll to position [356, 0]
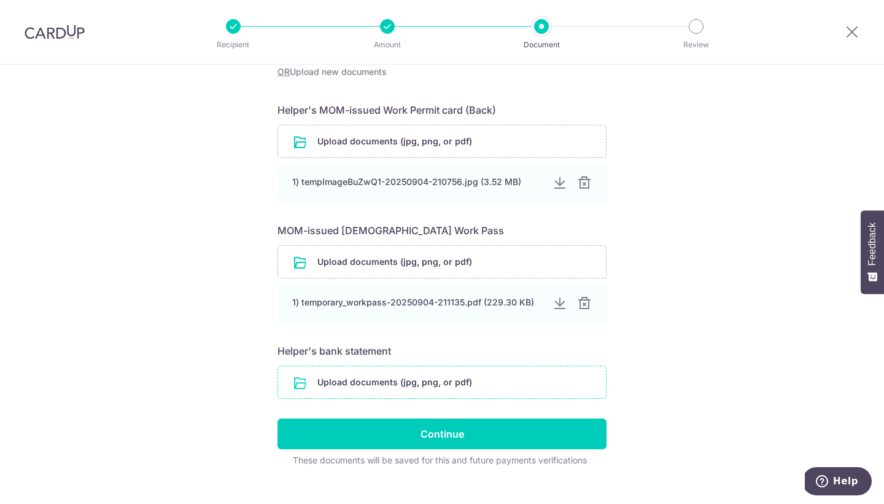
click at [491, 381] on input "file" at bounding box center [442, 382] width 328 height 32
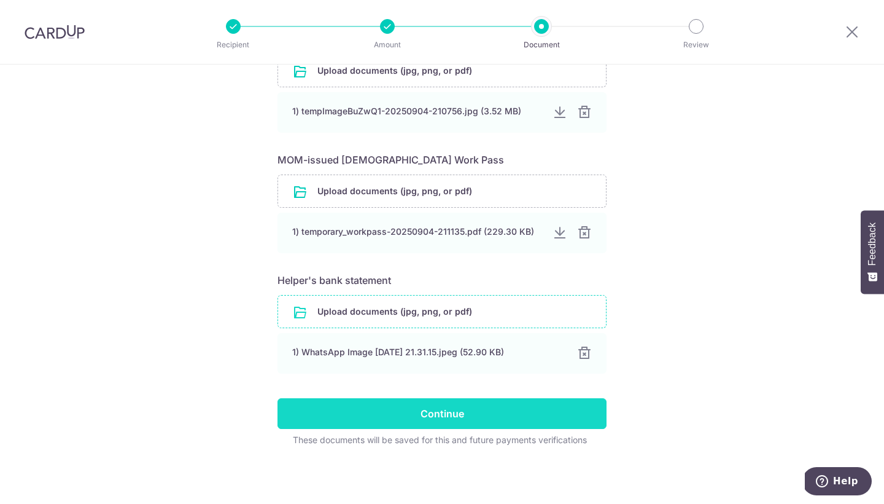
scroll to position [426, 0]
click at [429, 415] on input "Continue" at bounding box center [442, 413] width 329 height 31
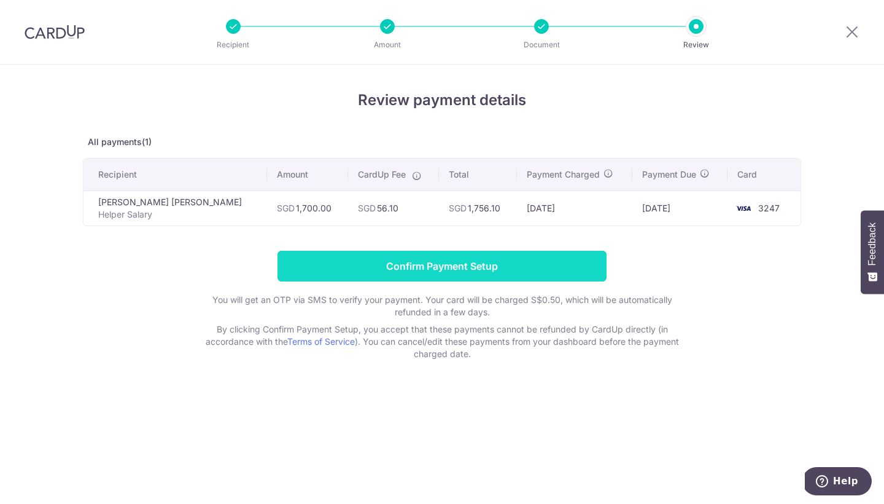
click at [446, 265] on input "Confirm Payment Setup" at bounding box center [442, 266] width 329 height 31
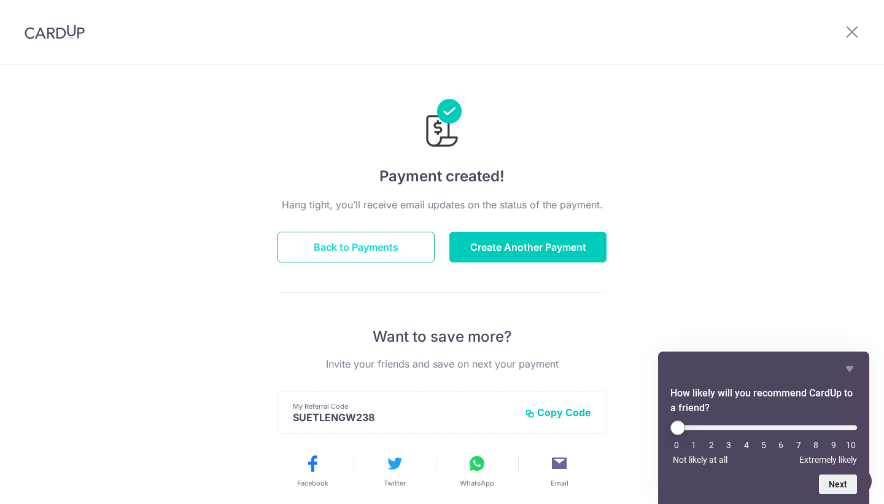
click at [376, 245] on button "Back to Payments" at bounding box center [356, 247] width 157 height 31
